Goal: Task Accomplishment & Management: Use online tool/utility

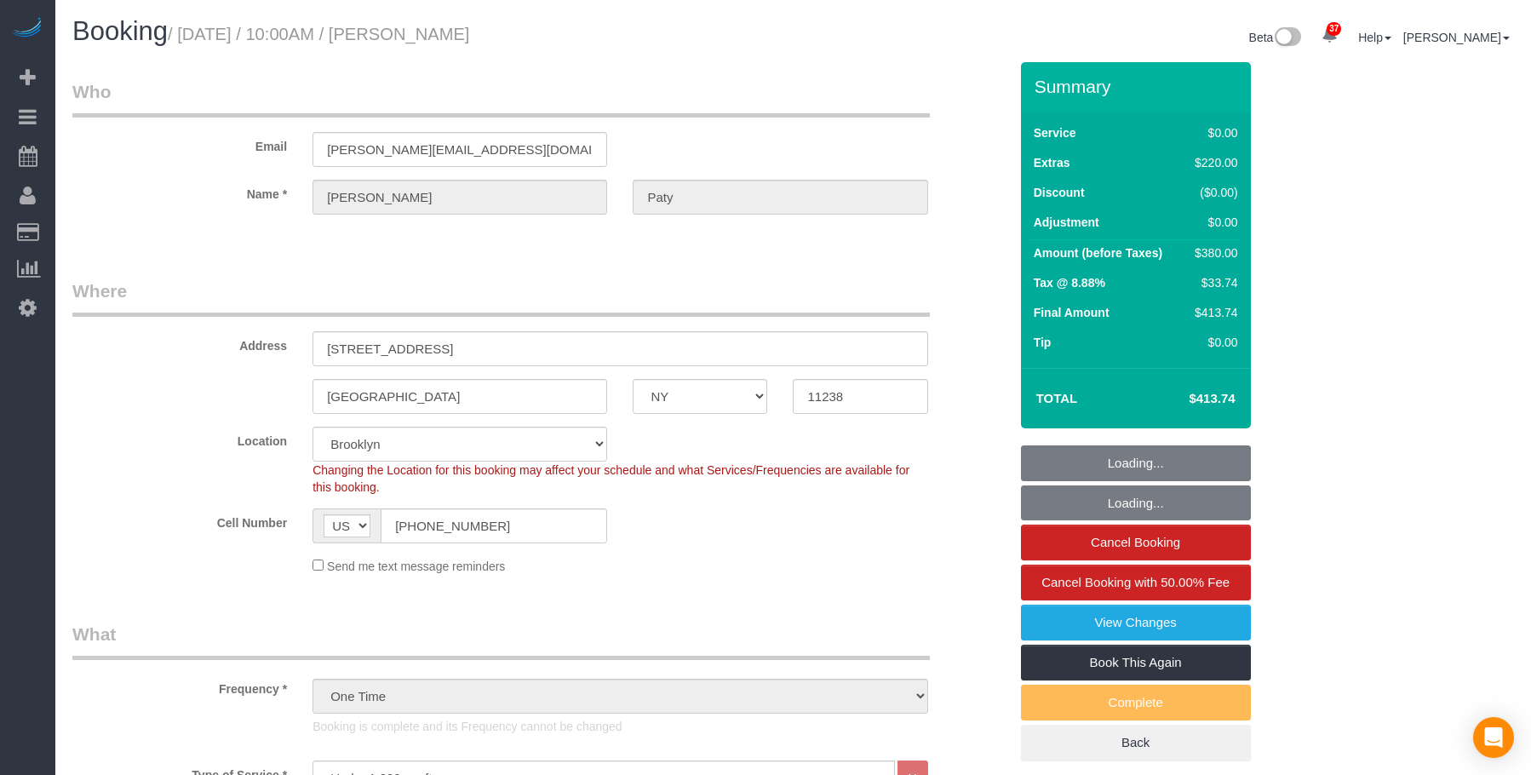
select select "NY"
select select "1"
select select "spot1"
select select "number:89"
select select "number:90"
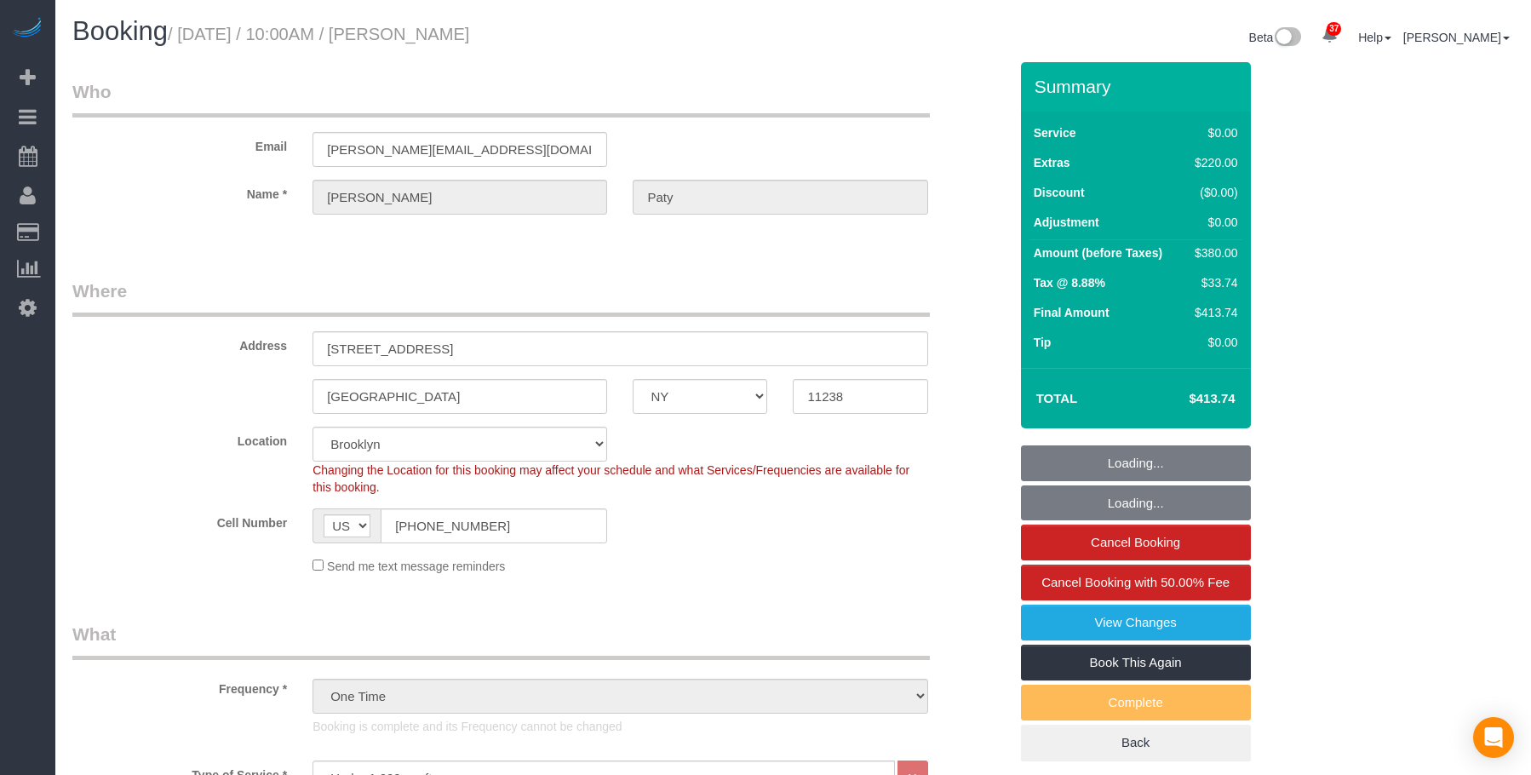
select select "number:15"
select select "number:5"
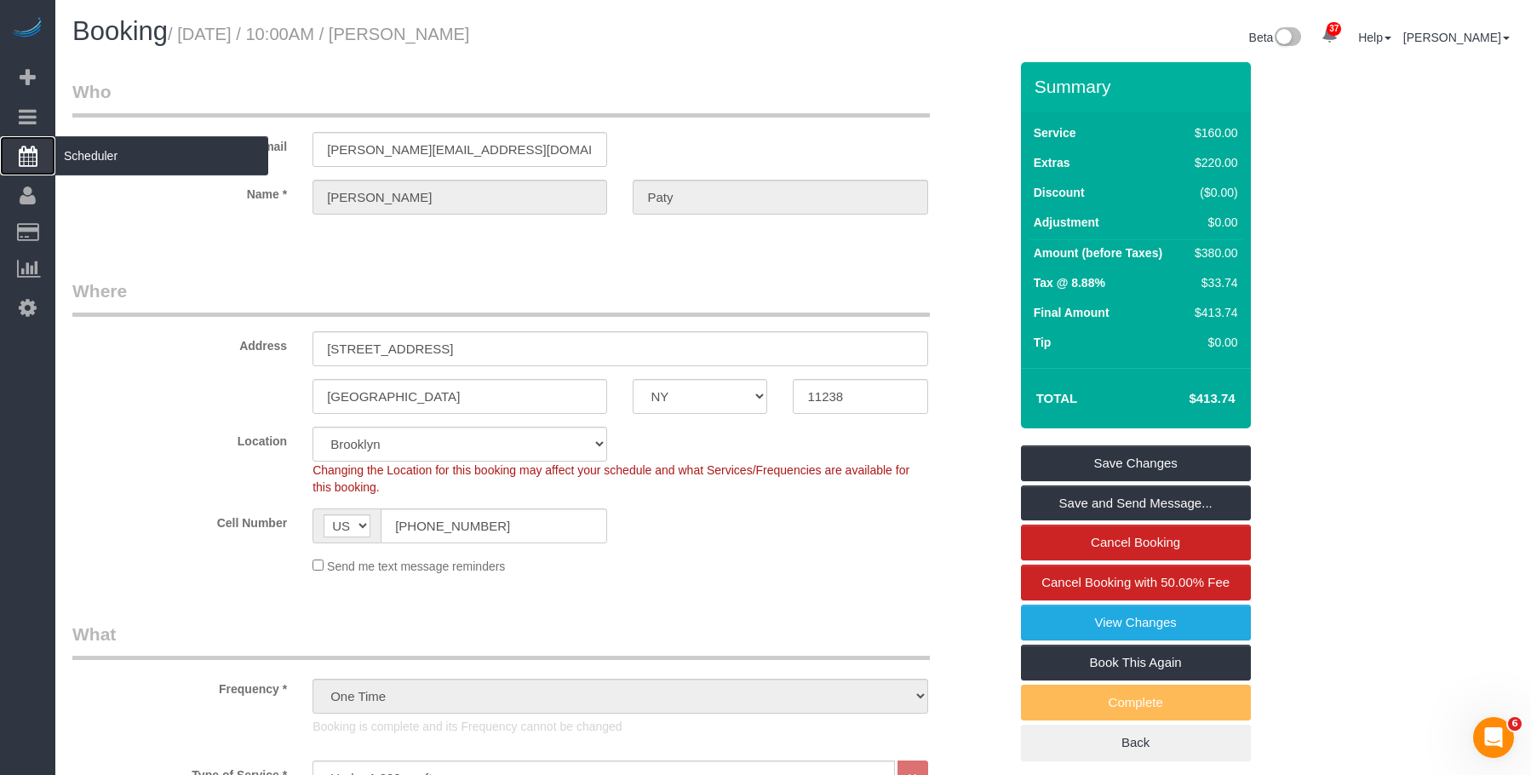
click at [141, 163] on span "Scheduler" at bounding box center [161, 155] width 213 height 39
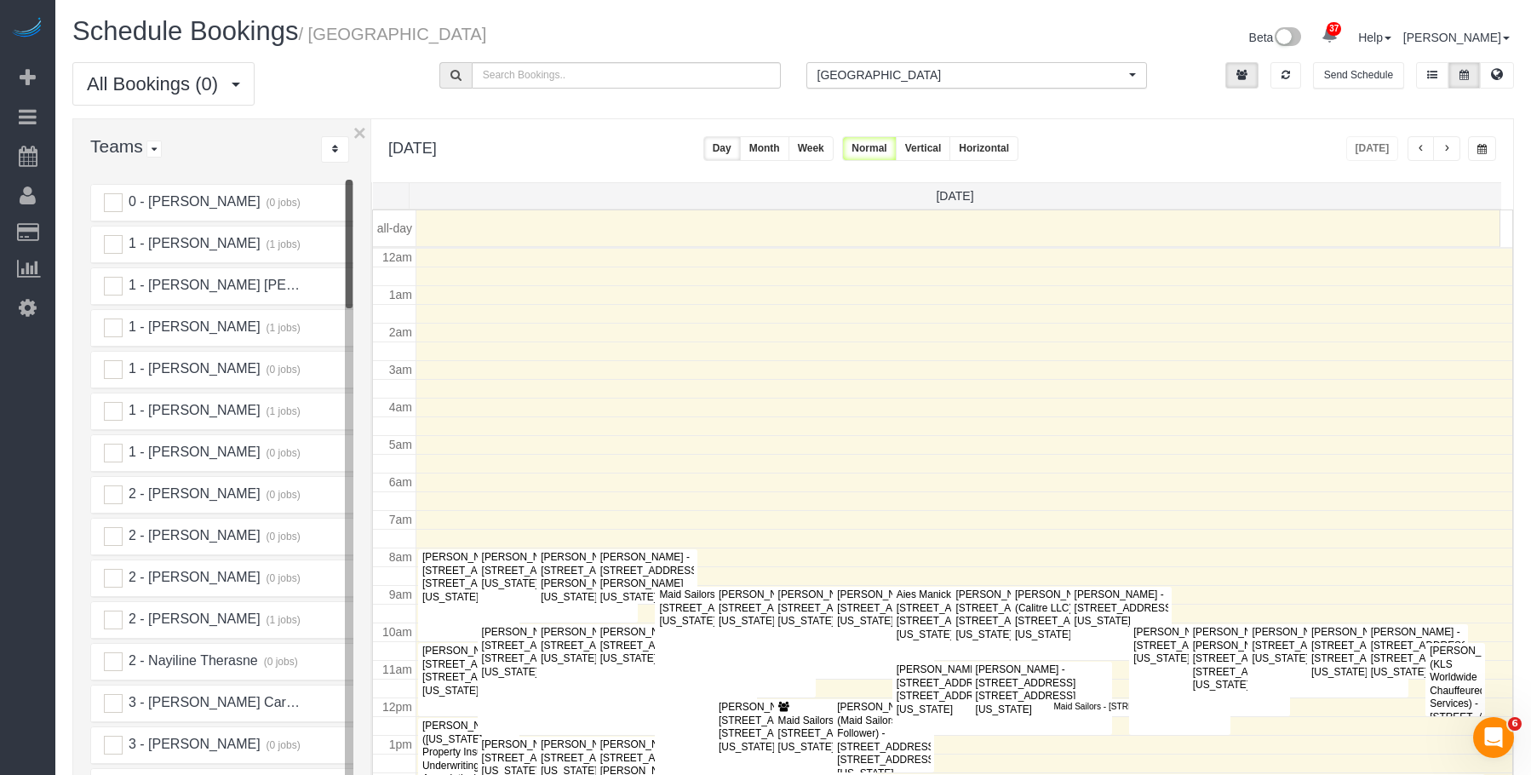
scroll to position [226, 0]
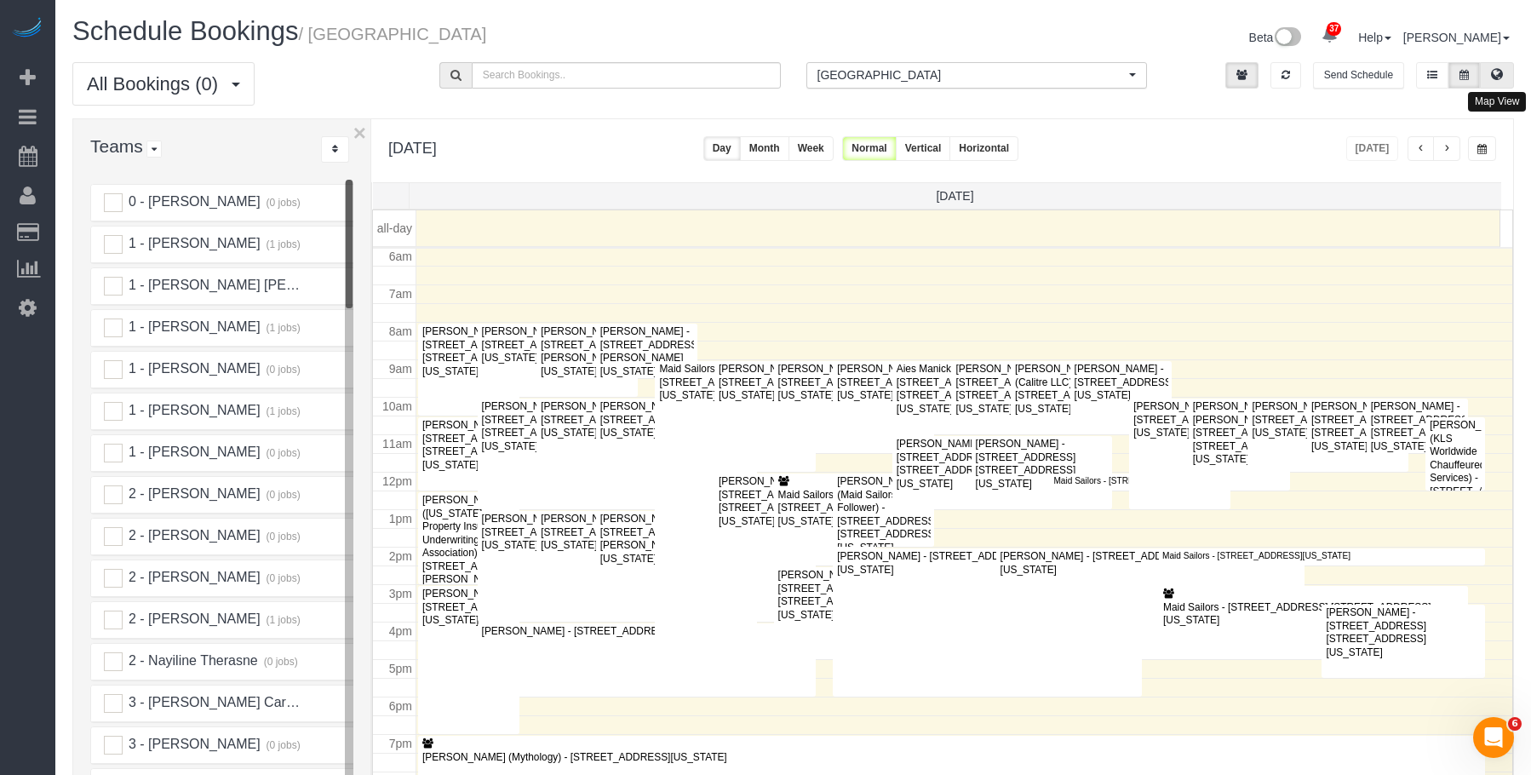
click at [1496, 78] on icon at bounding box center [1497, 74] width 12 height 10
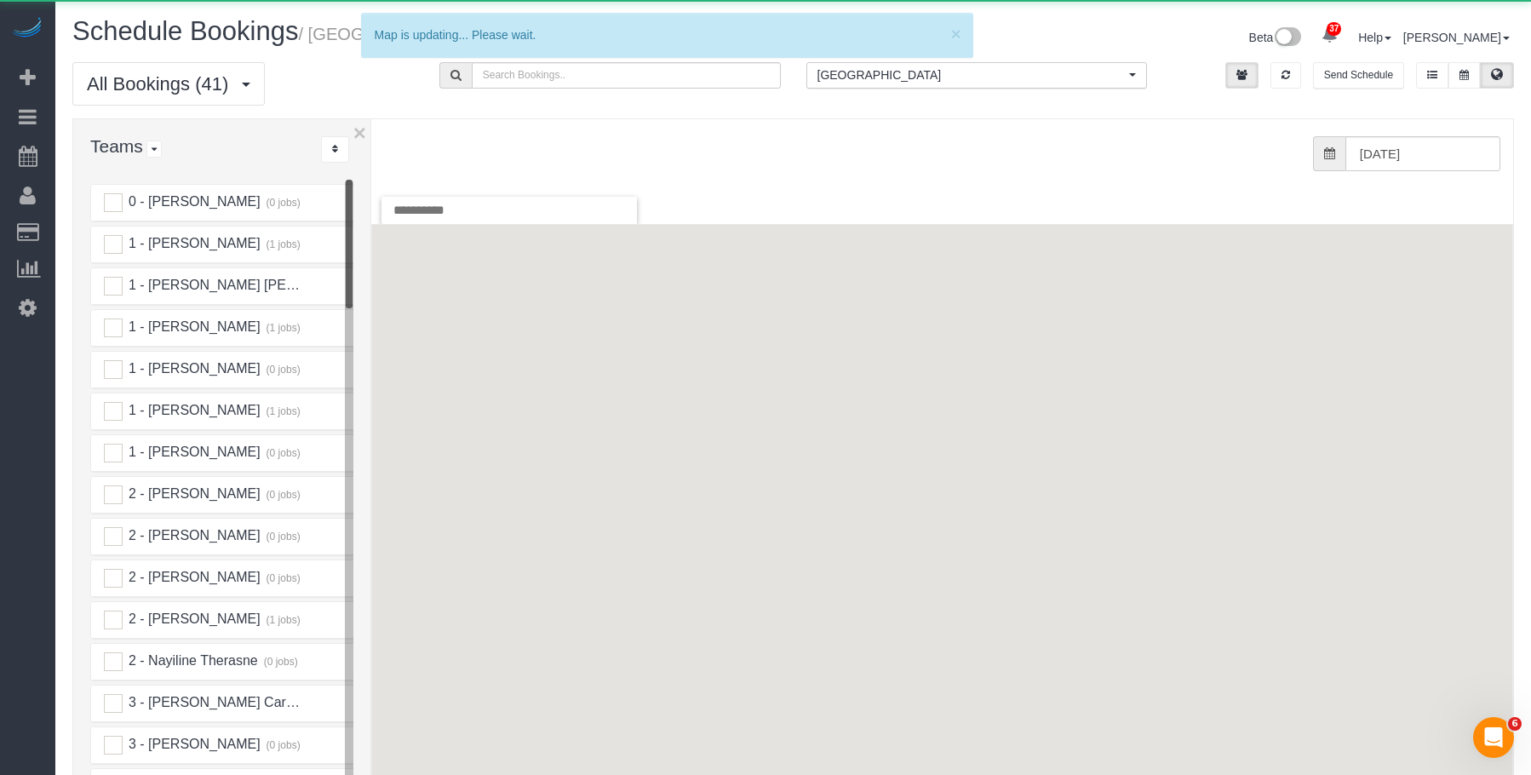
click at [945, 74] on span "[GEOGRAPHIC_DATA]" at bounding box center [972, 74] width 308 height 17
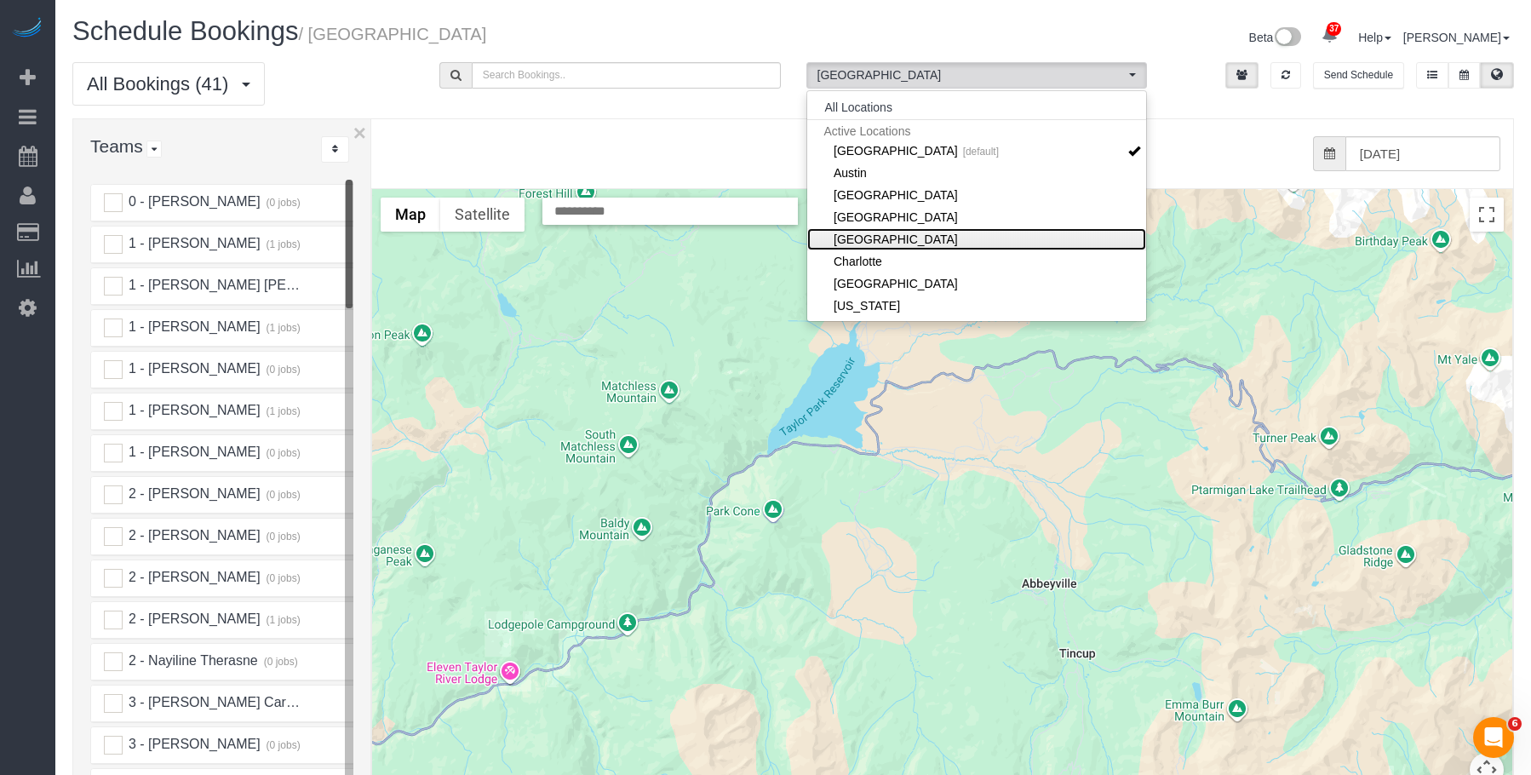
click at [908, 237] on link "[GEOGRAPHIC_DATA]" at bounding box center [977, 239] width 340 height 22
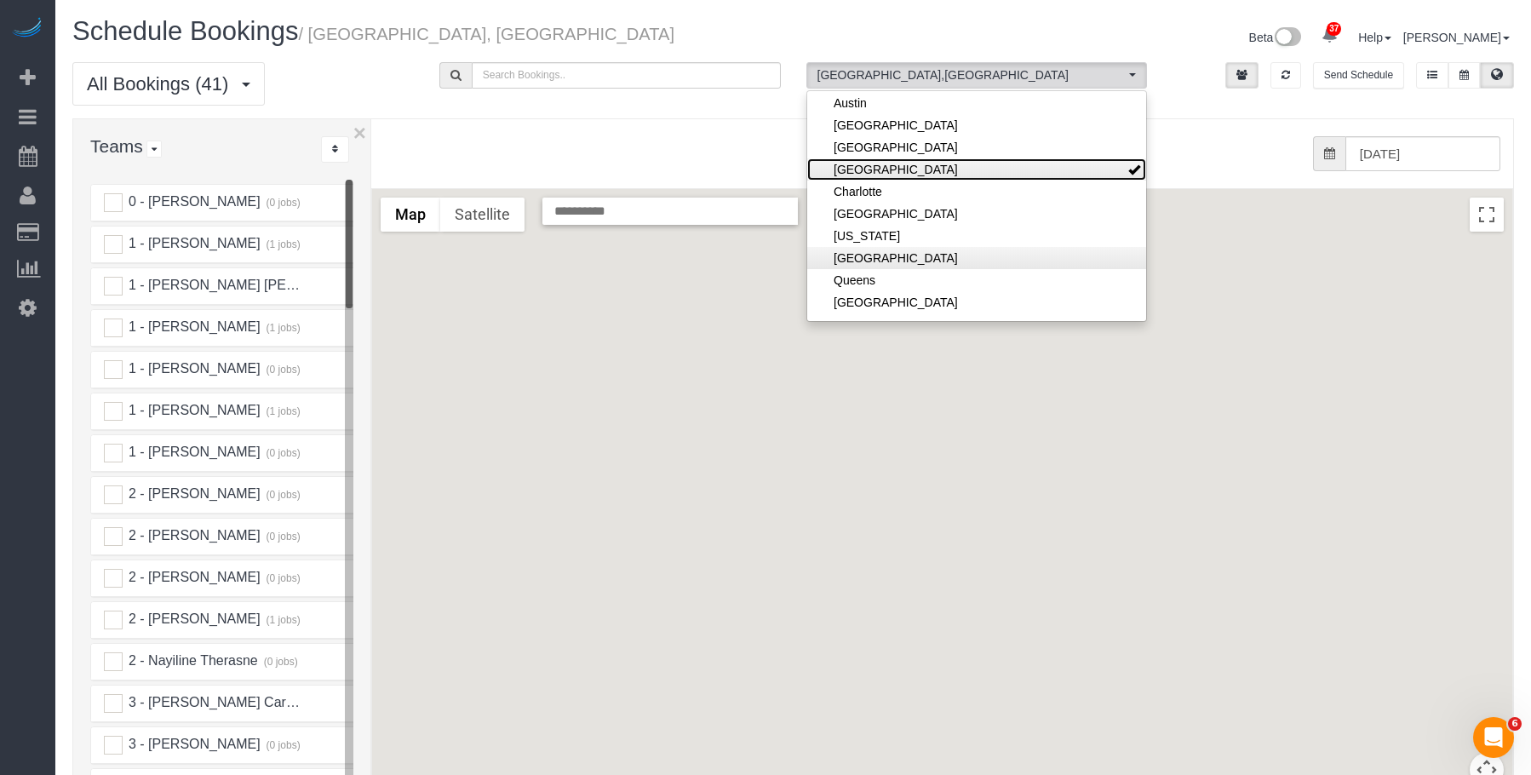
scroll to position [85, 0]
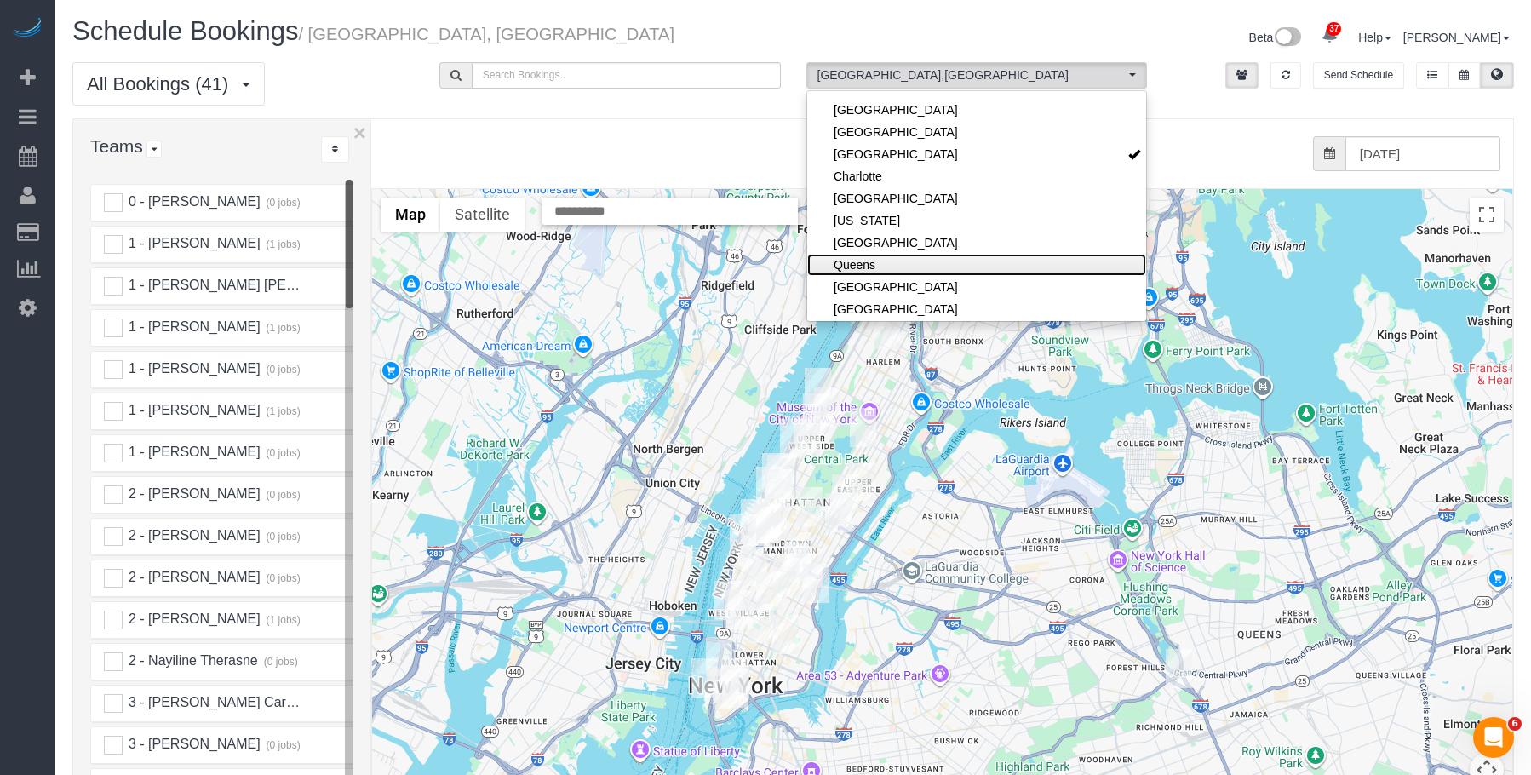
click at [896, 261] on link "Queens" at bounding box center [977, 265] width 340 height 22
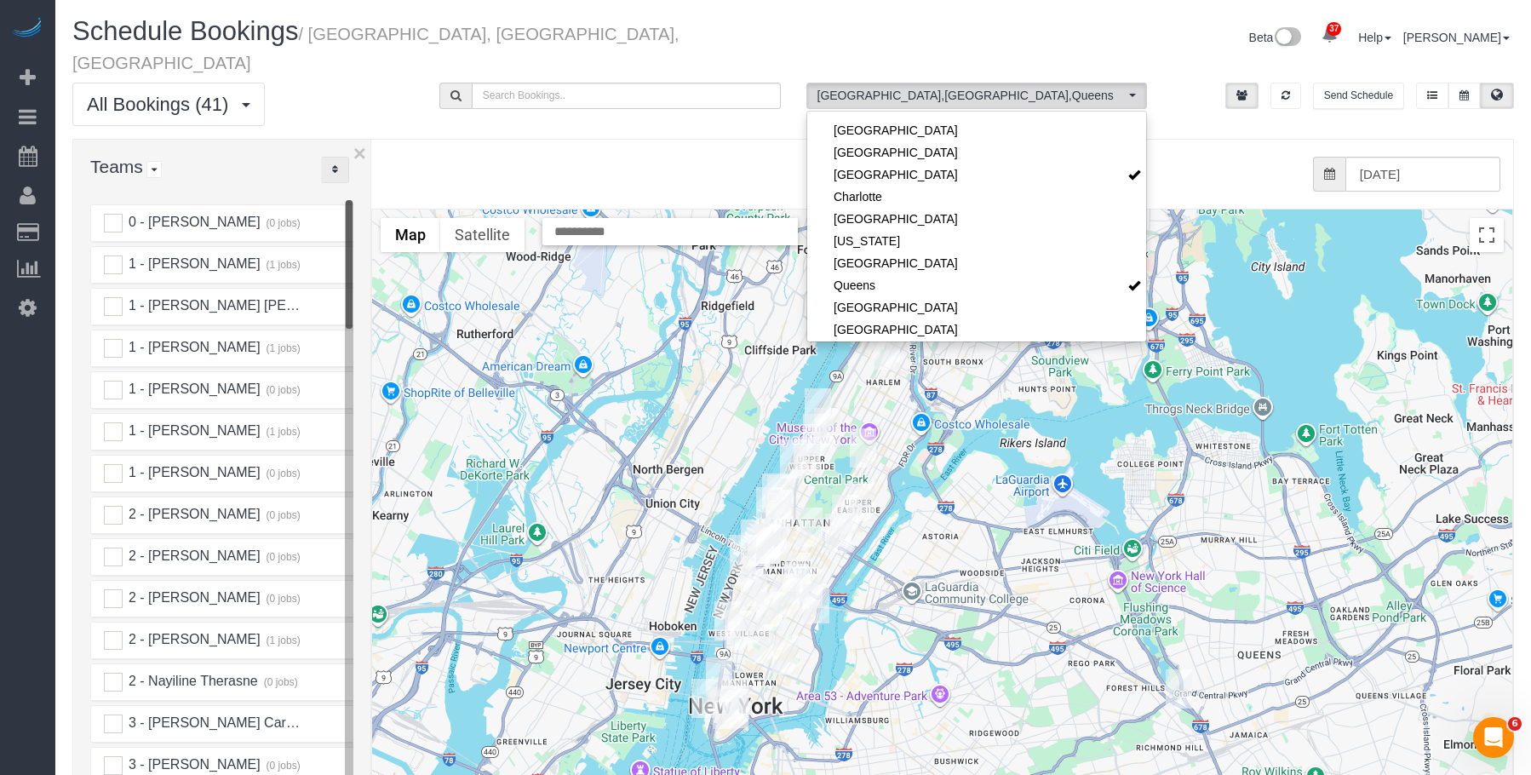
click at [334, 157] on button "..." at bounding box center [335, 170] width 28 height 26
click at [364, 212] on link "A-Z" at bounding box center [389, 223] width 135 height 22
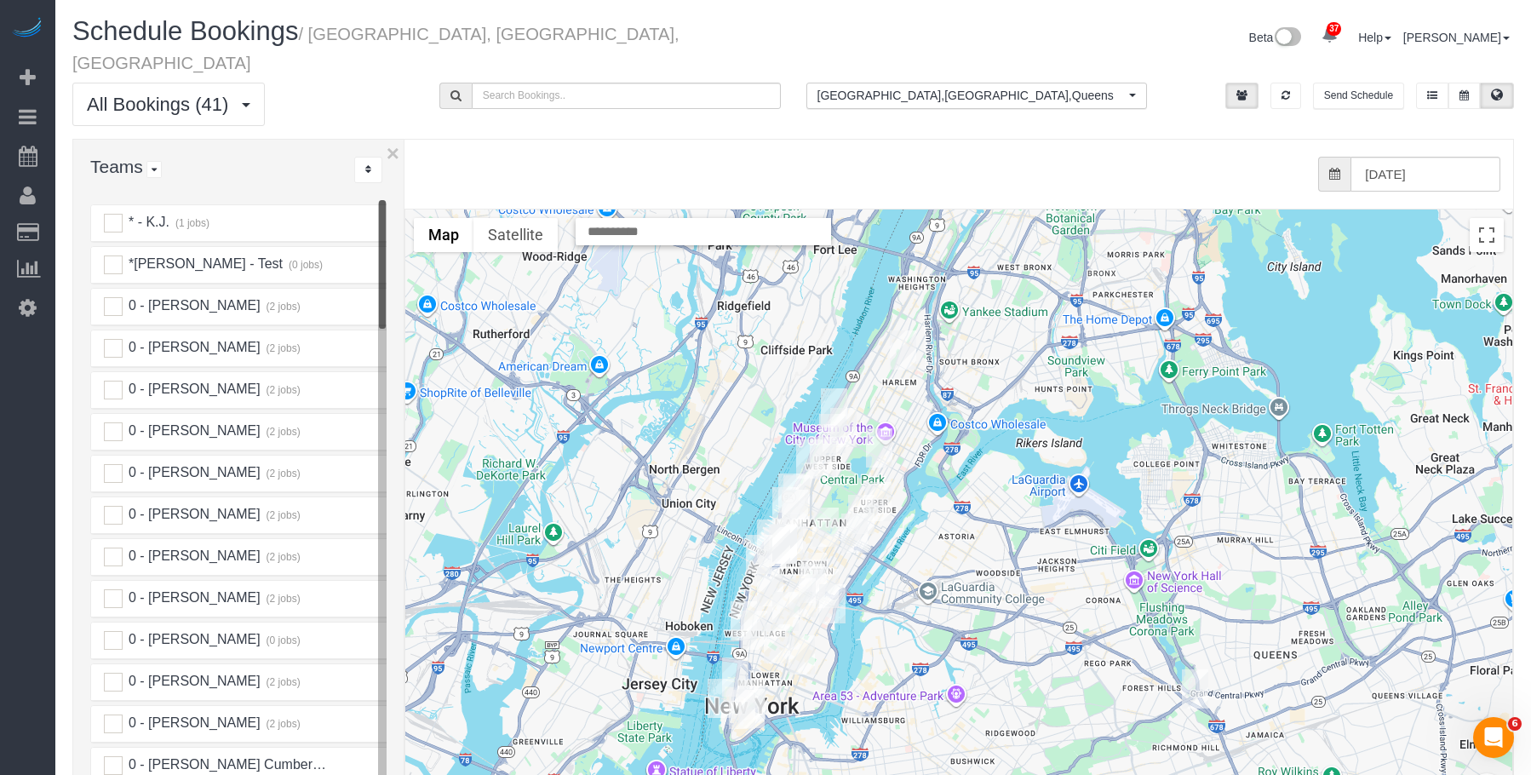
drag, startPoint x: 372, startPoint y: 178, endPoint x: 412, endPoint y: 182, distance: 40.3
click at [412, 182] on div "× Teams All Teams All Active Teams Active Teams For Location(s) Rating A-Z * - …" at bounding box center [793, 523] width 1442 height 768
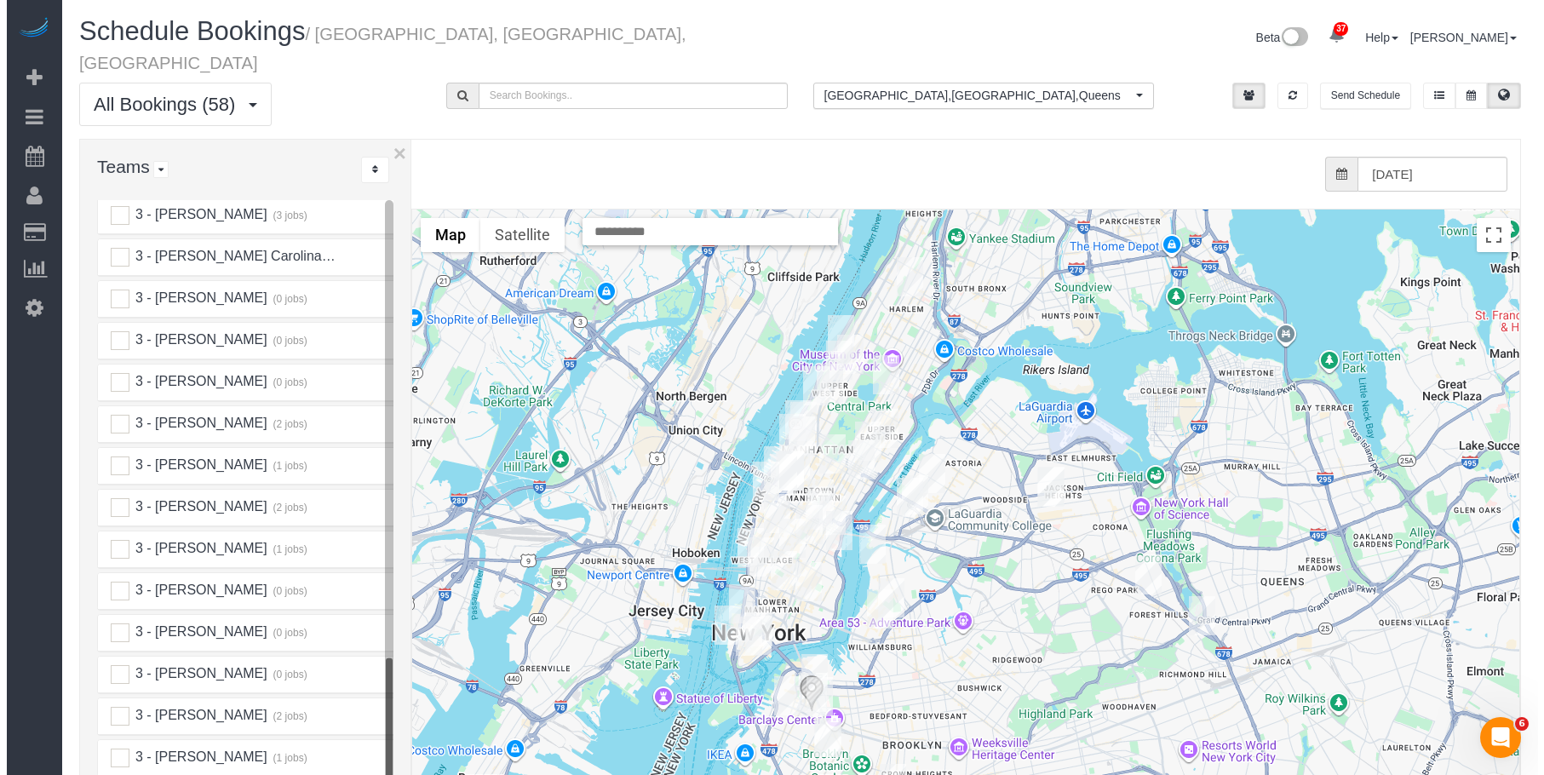
scroll to position [2385, 0]
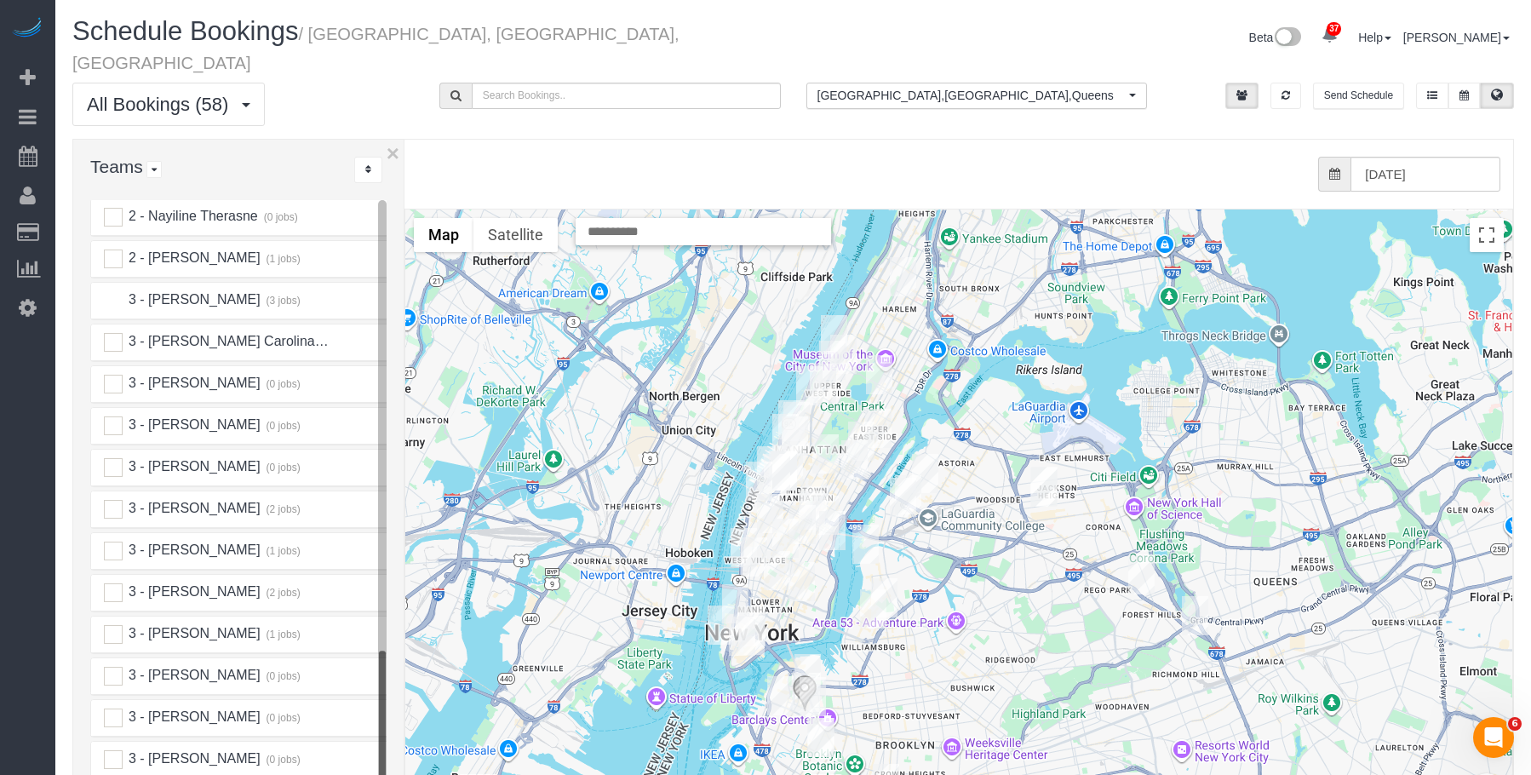
click at [110, 291] on ins at bounding box center [113, 300] width 19 height 19
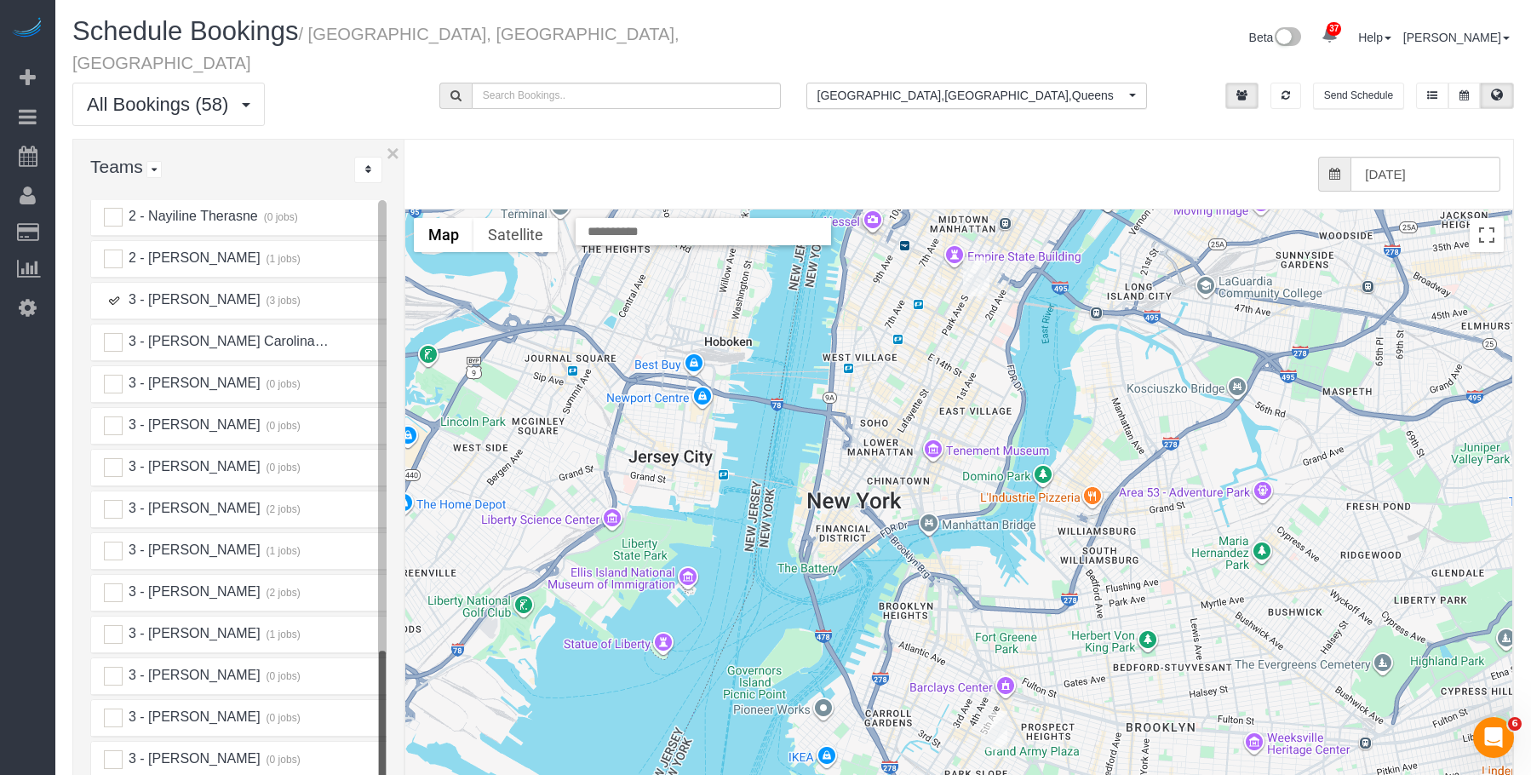
drag, startPoint x: 881, startPoint y: 609, endPoint x: 882, endPoint y: 511, distance: 98.0
click at [882, 511] on div at bounding box center [958, 550] width 1107 height 680
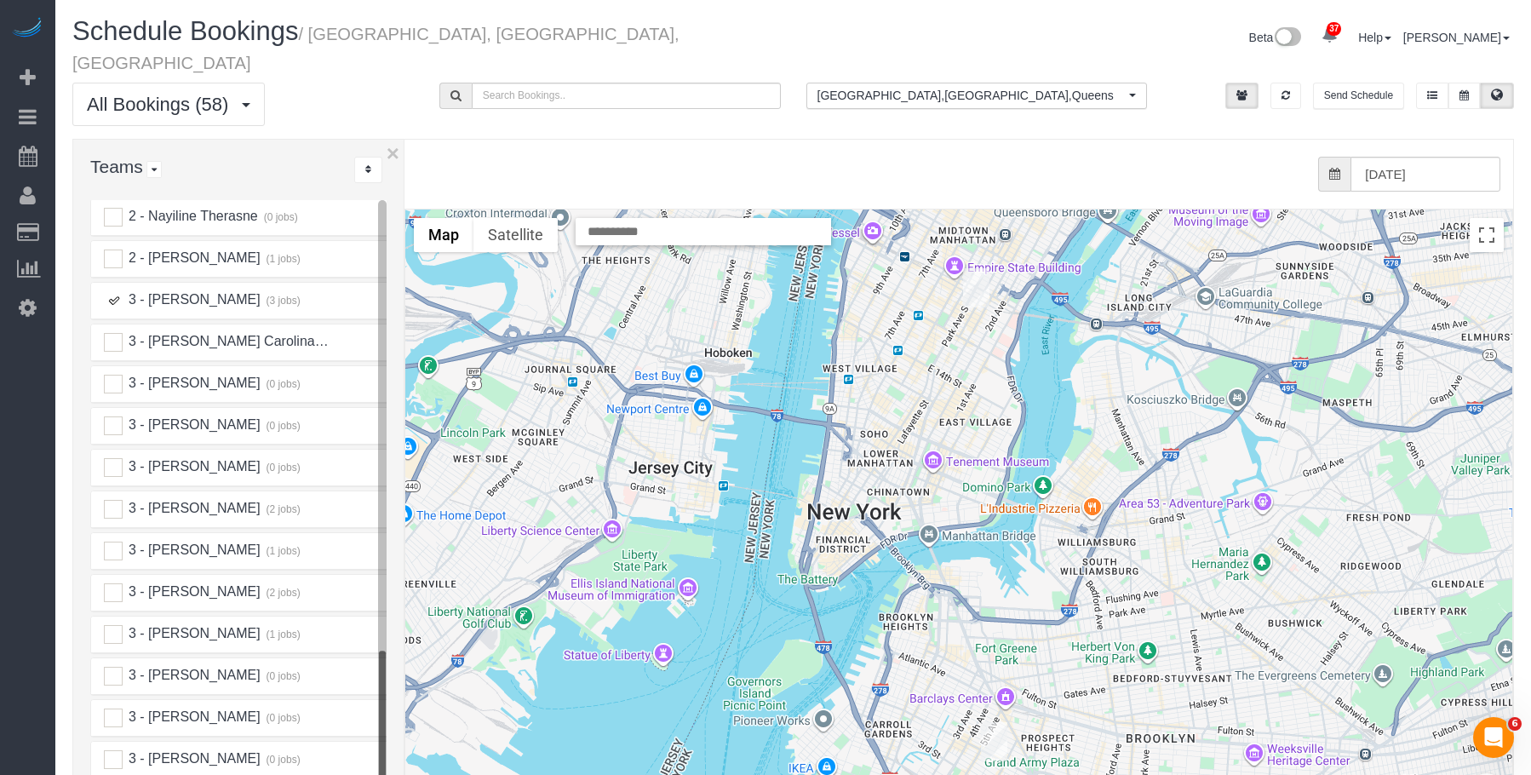
click at [974, 268] on img "10/09/2025 9:00AM - Elena Fan - 165 Lexington Avenue, Apt. 4a, New York, NY 100…" at bounding box center [976, 287] width 26 height 39
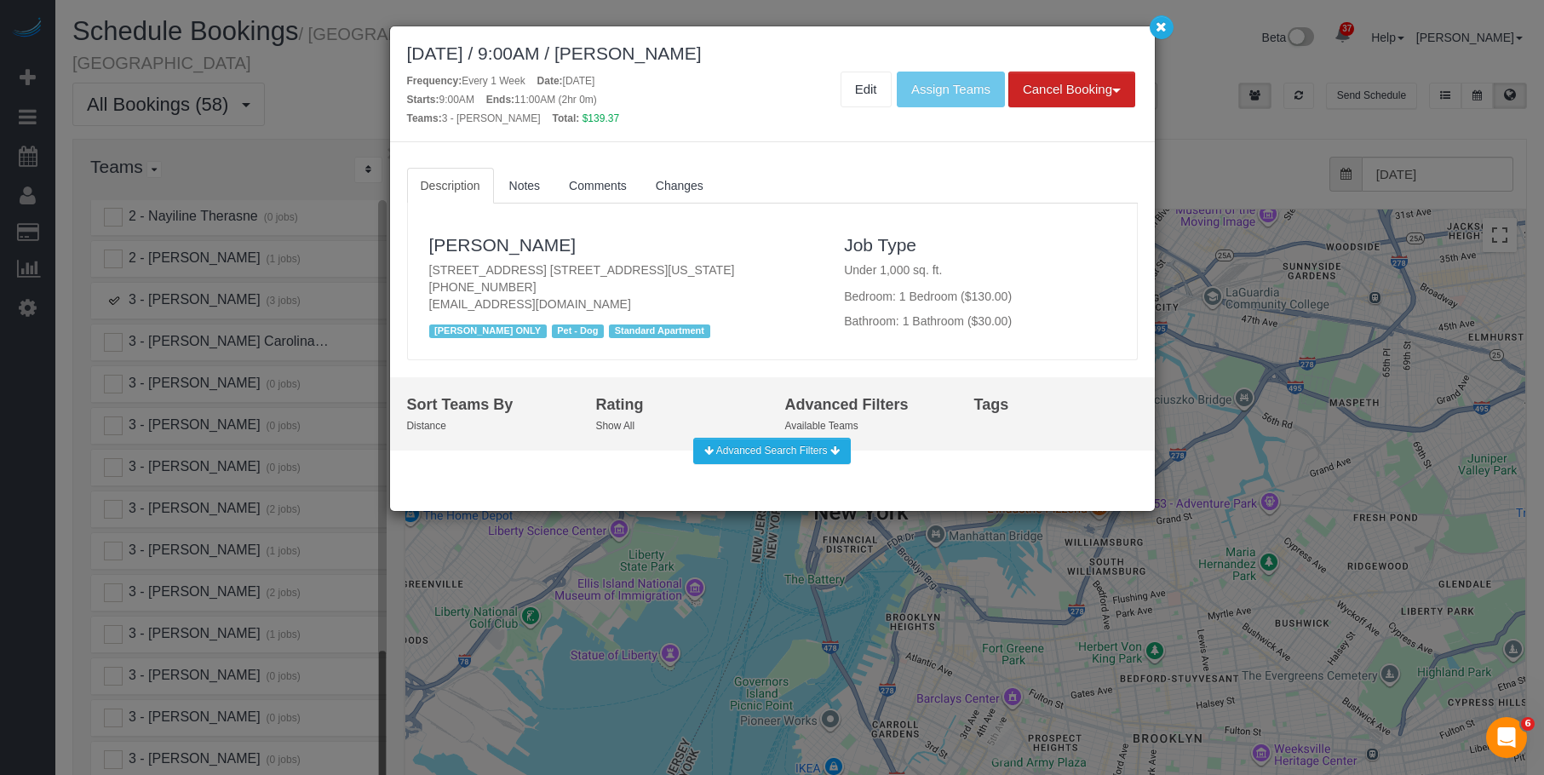
drag, startPoint x: 420, startPoint y: 262, endPoint x: 734, endPoint y: 265, distance: 314.3
click at [734, 265] on div "[PERSON_NAME] [STREET_ADDRESS] [STREET_ADDRESS][US_STATE] [PHONE_NUMBER] [EMAIL…" at bounding box center [625, 282] width 416 height 123
copy p "[STREET_ADDRESS] [STREET_ADDRESS][US_STATE]"
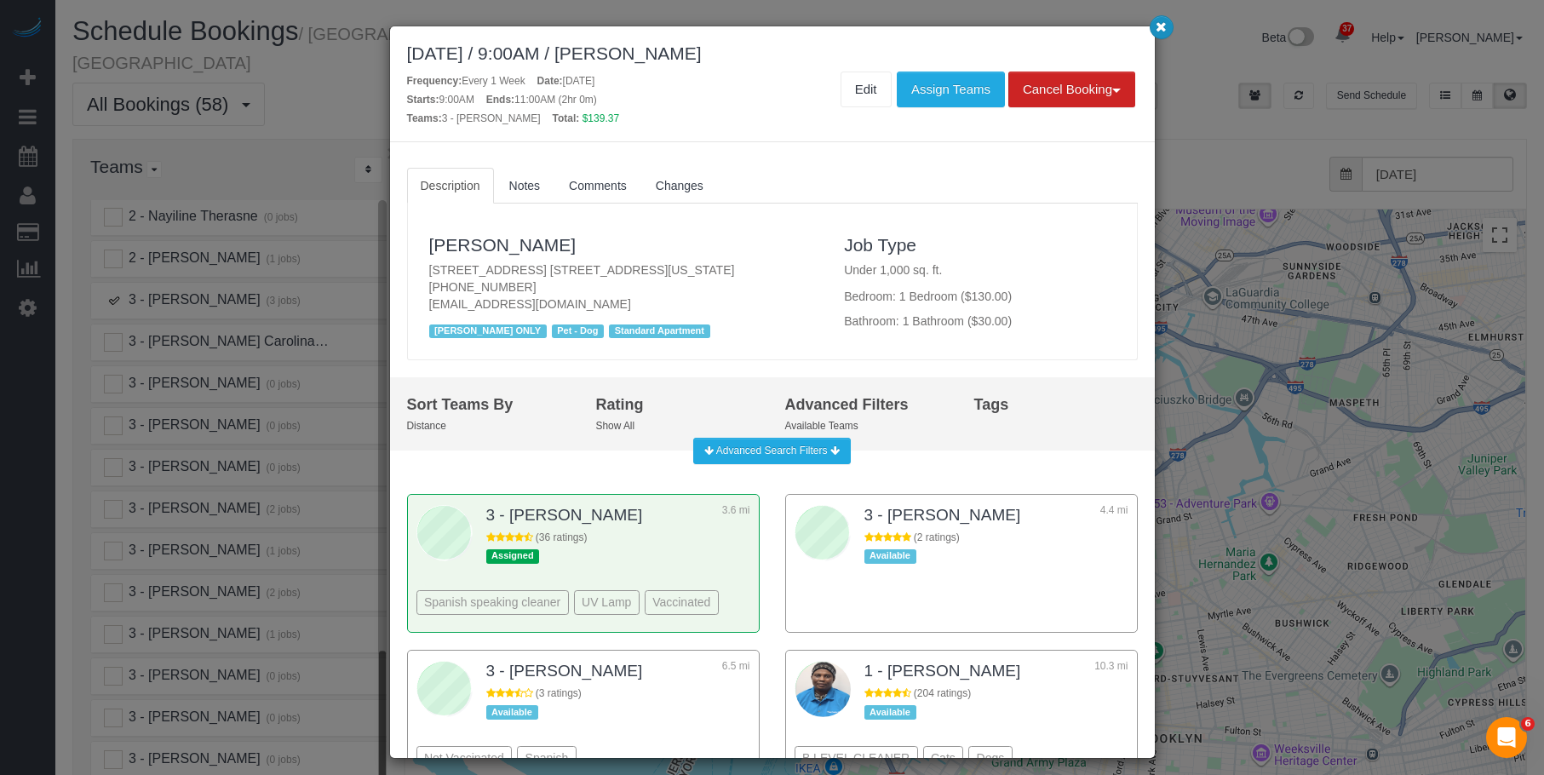
click at [1160, 22] on icon "button" at bounding box center [1161, 26] width 11 height 10
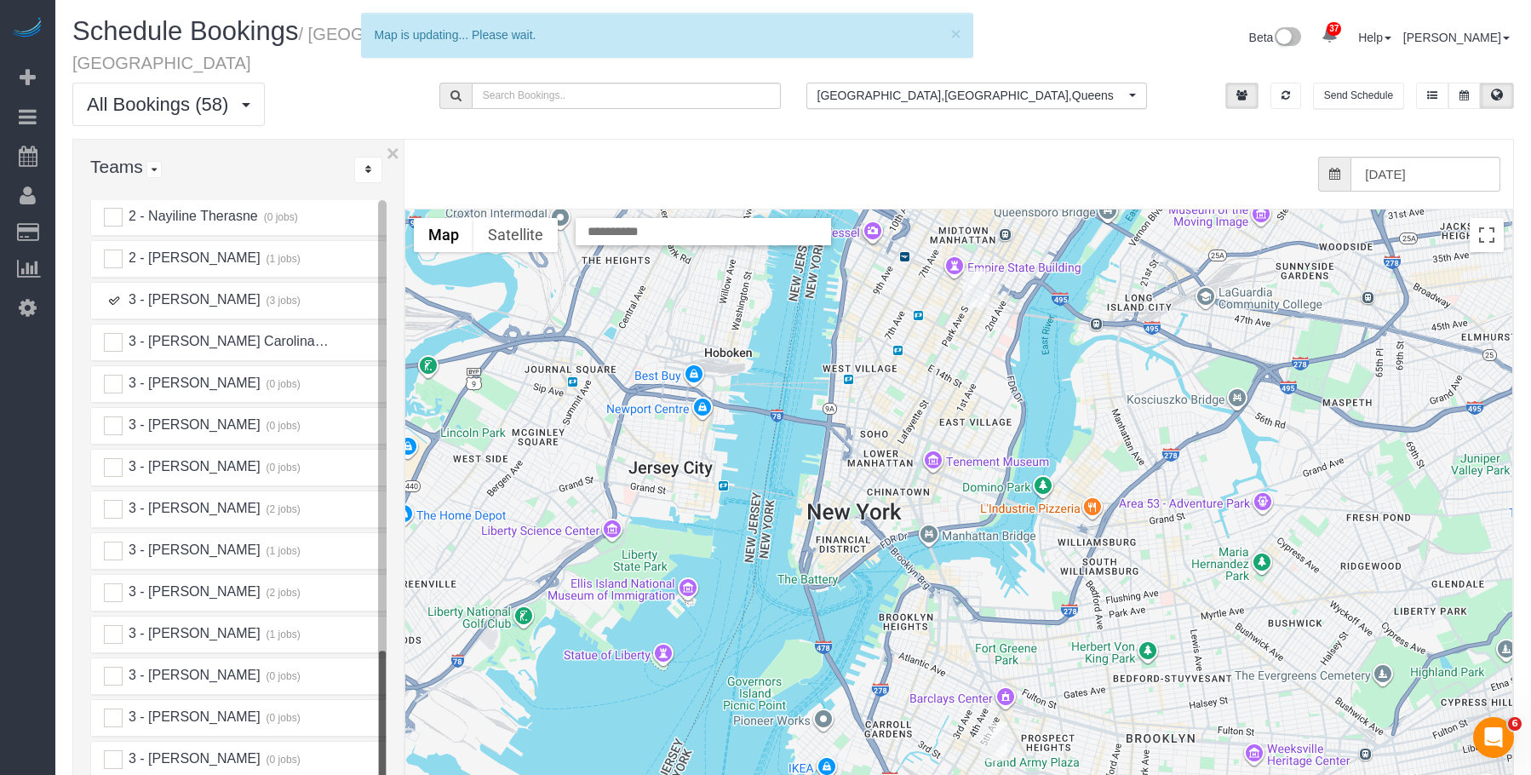
click at [994, 722] on img "10/09/2025 12:00PM - Ashlie Roberson (The Whitman and Roberson Team at The Agen…" at bounding box center [994, 741] width 26 height 39
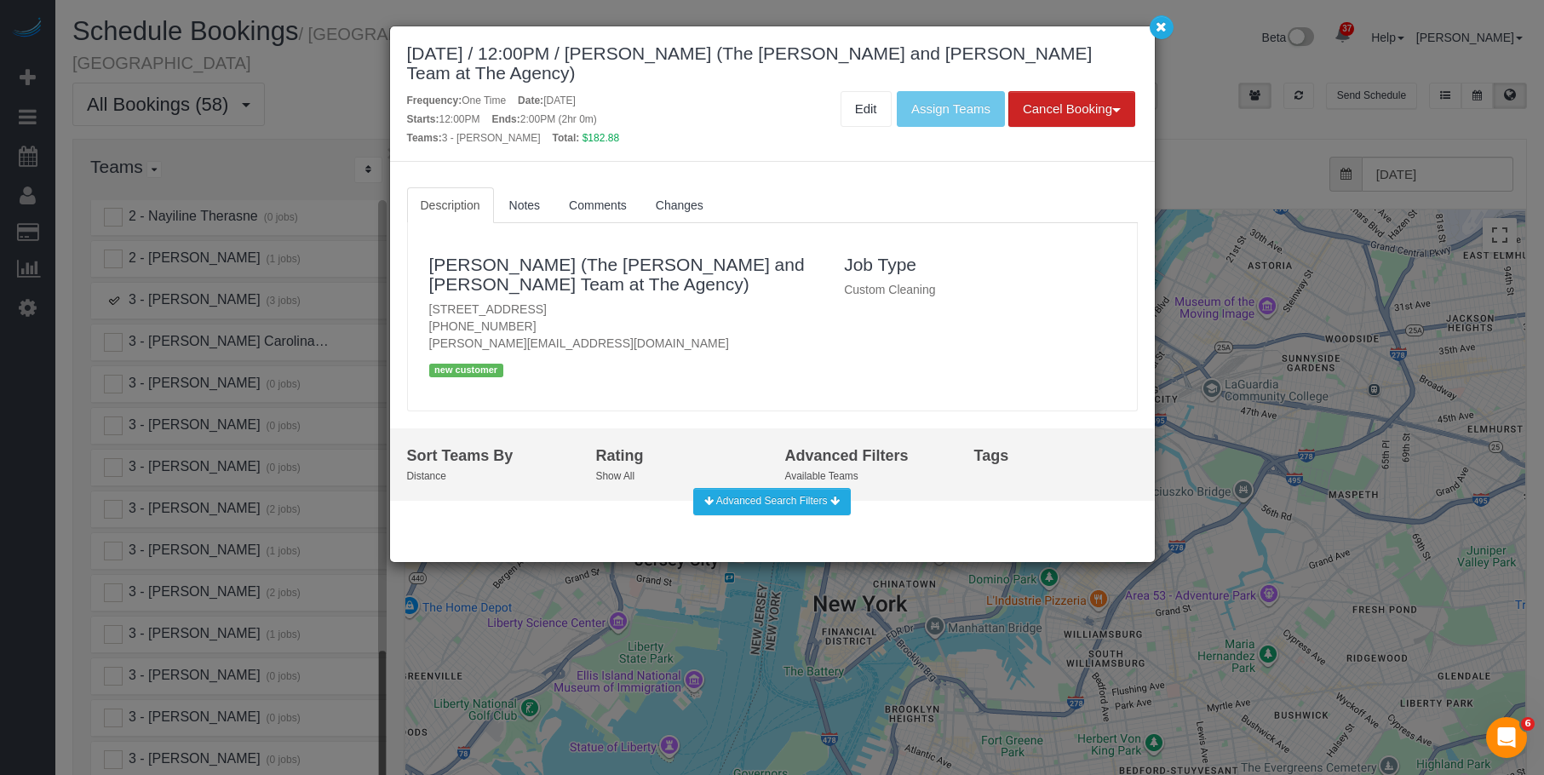
drag, startPoint x: 424, startPoint y: 307, endPoint x: 669, endPoint y: 307, distance: 244.5
click at [669, 307] on div "[PERSON_NAME] (The [PERSON_NAME] and [PERSON_NAME] Team at The Agency) [STREET_…" at bounding box center [625, 316] width 416 height 153
copy p "[STREET_ADDRESS]"
